Goal: Navigation & Orientation: Find specific page/section

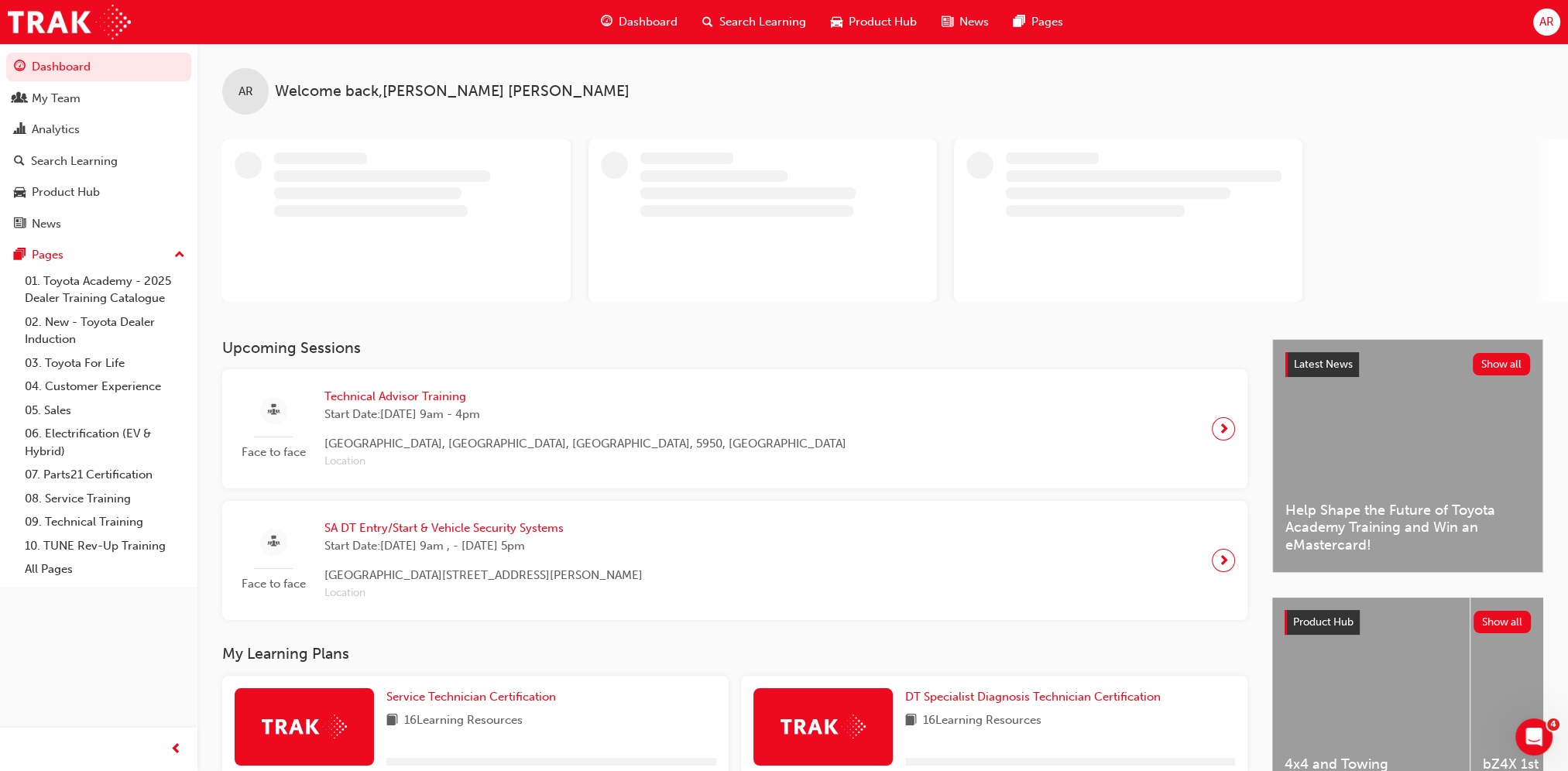
click at [1554, 25] on div "AR" at bounding box center [1546, 22] width 27 height 27
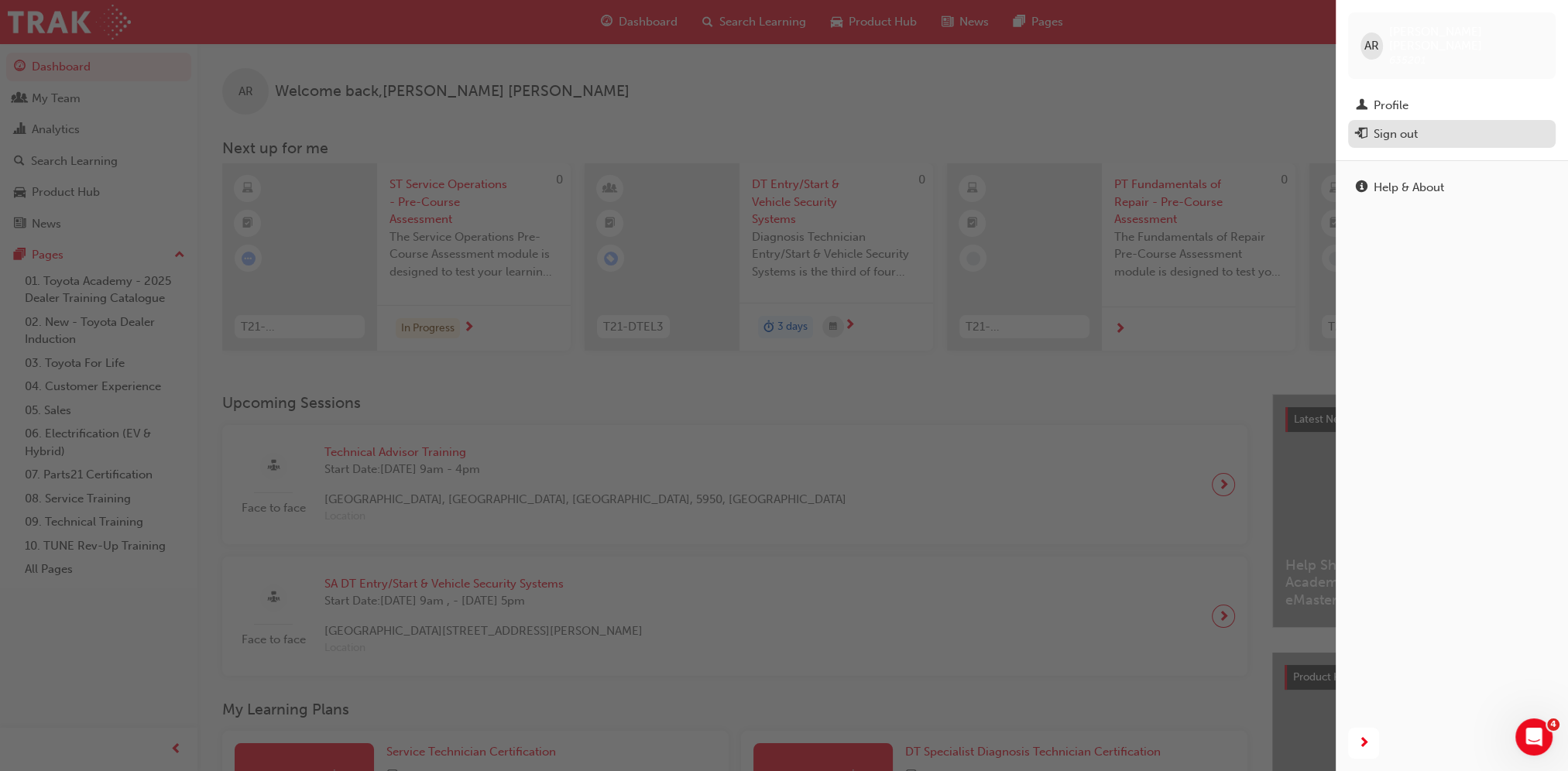
click at [1363, 128] on span "exit-icon" at bounding box center [1361, 134] width 12 height 14
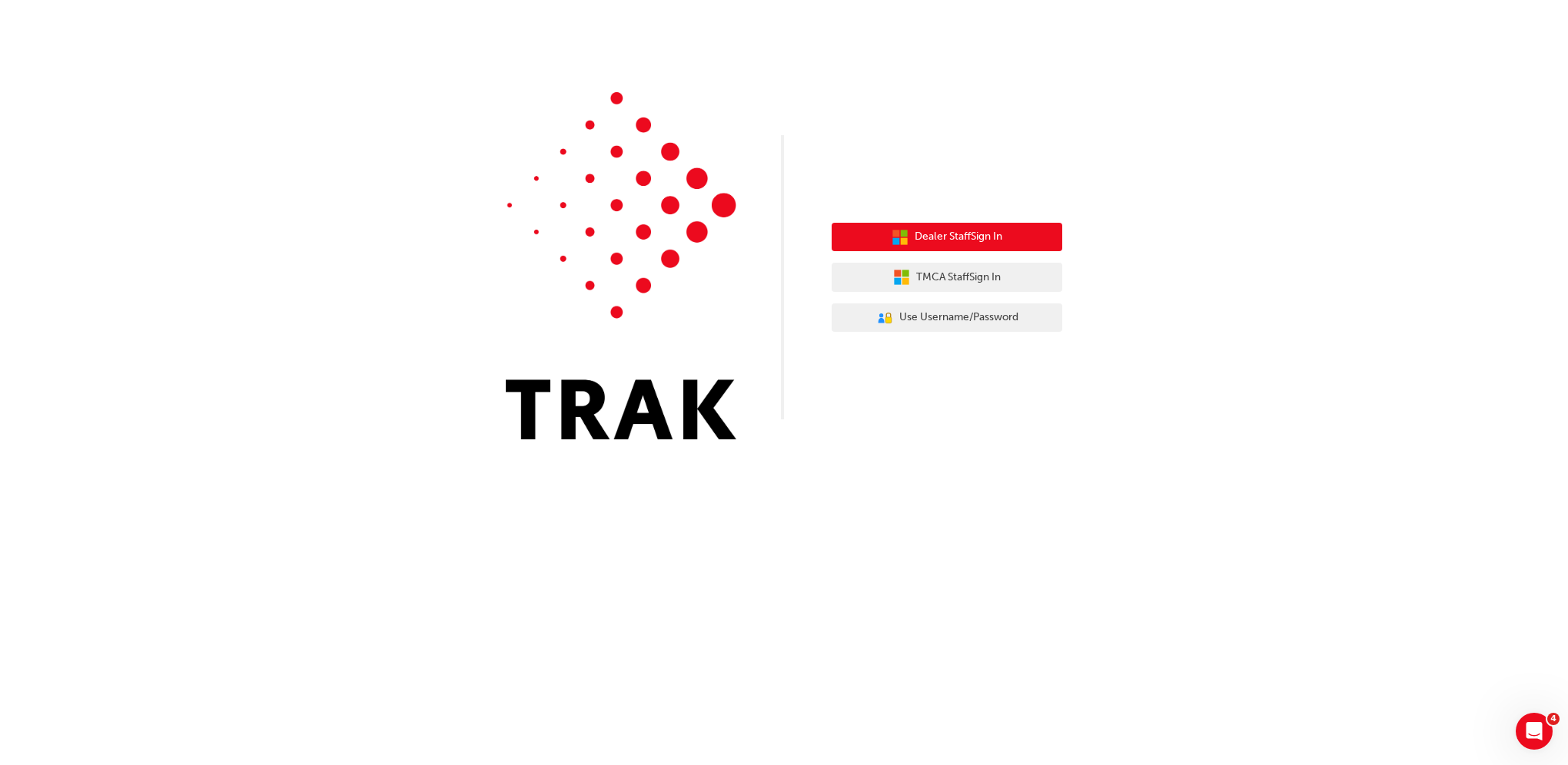
click at [871, 229] on button "Dealer Staff Sign In" at bounding box center [947, 237] width 231 height 29
